Goal: Complete application form

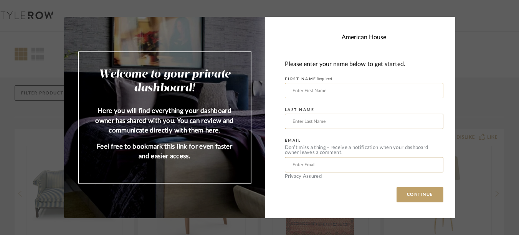
click at [388, 93] on input "text" at bounding box center [364, 90] width 159 height 15
type input "Scott"
type input "Moyer"
type input "coconutpointmaintenance@americanhouse.com"
click at [423, 193] on button "CONTINUE" at bounding box center [420, 194] width 47 height 15
